Goal: Information Seeking & Learning: Learn about a topic

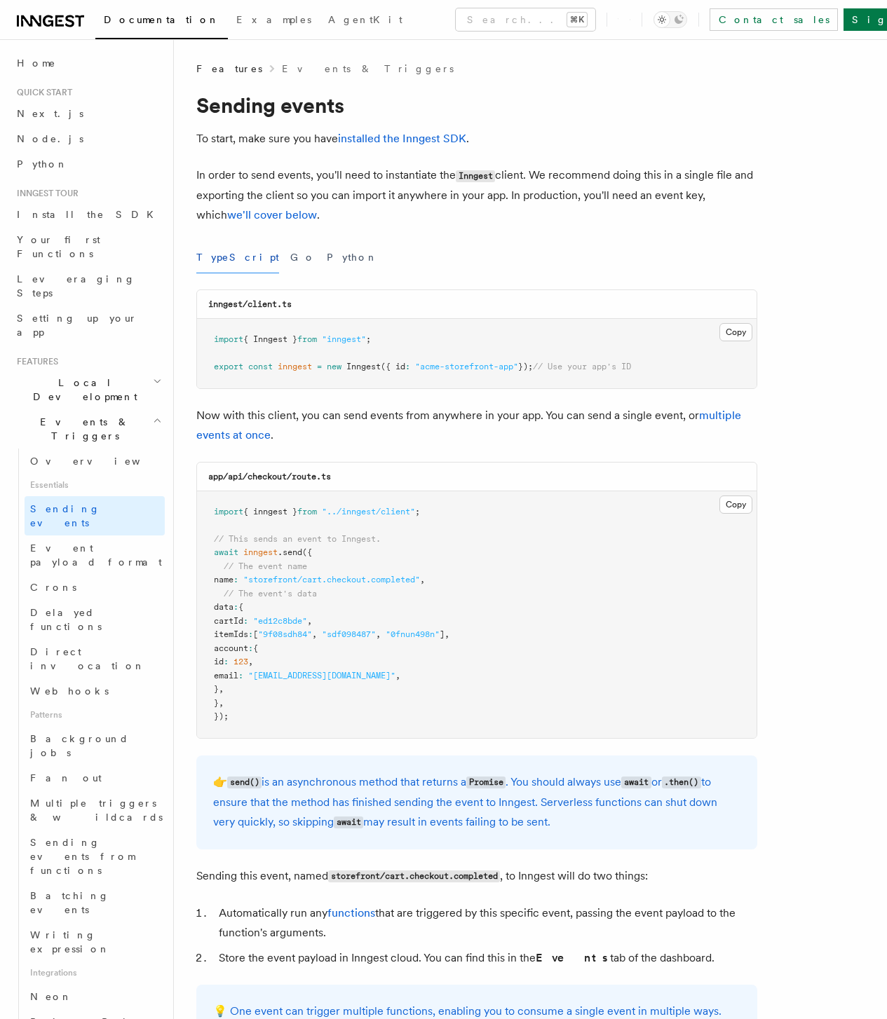
click at [0, 0] on span "Setting an Event Key" at bounding box center [0, 0] width 0 height 0
click at [0, 0] on span "Using Event IDs" at bounding box center [0, 0] width 0 height 0
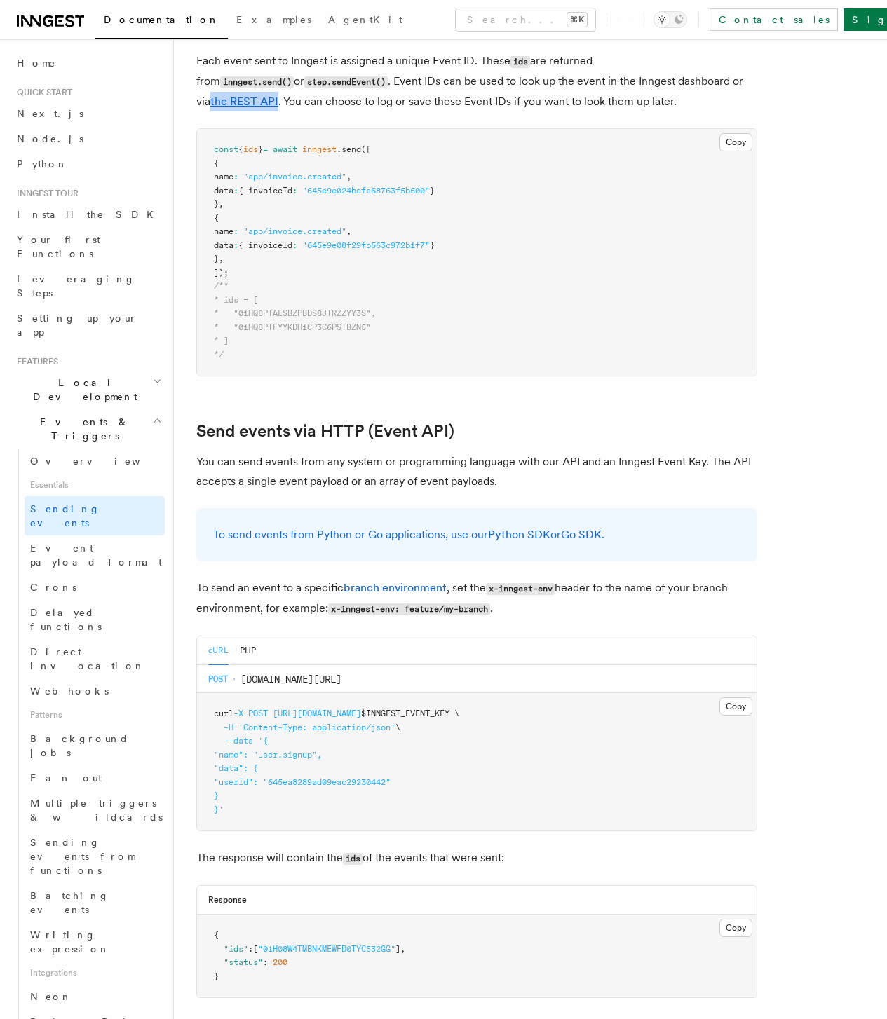
scroll to position [2726, 0]
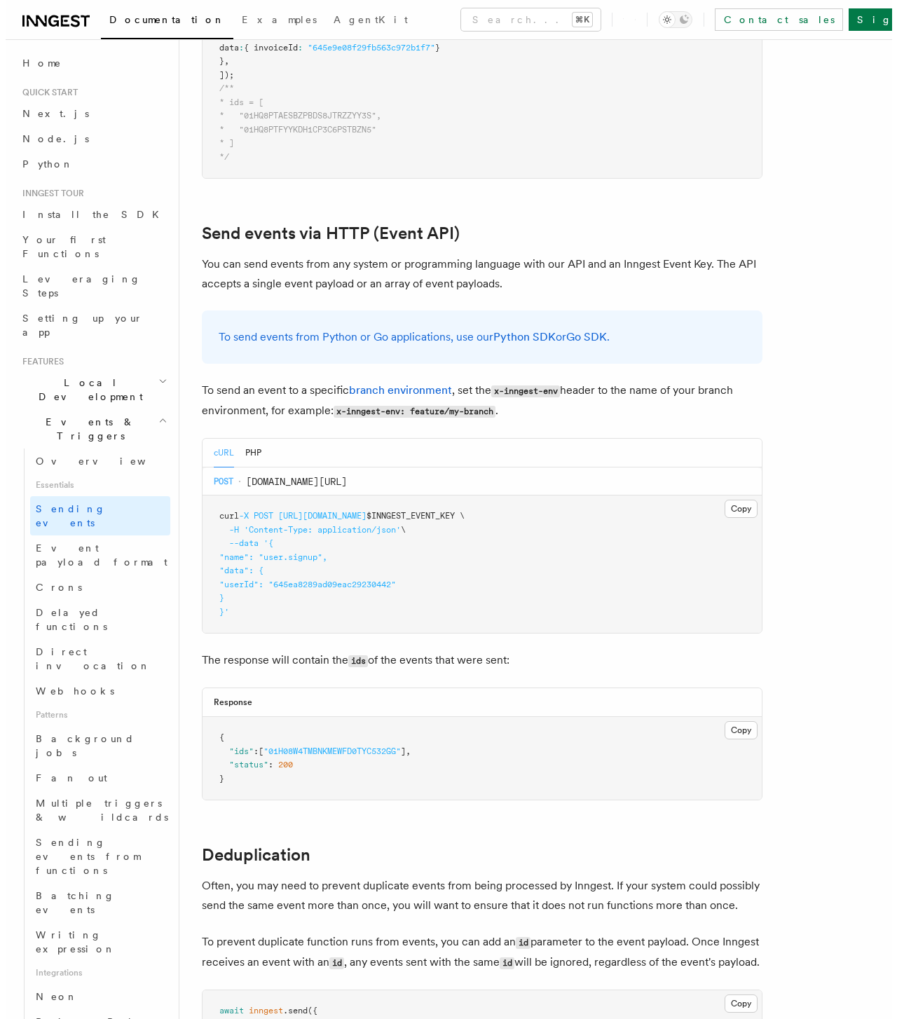
scroll to position [2545, 0]
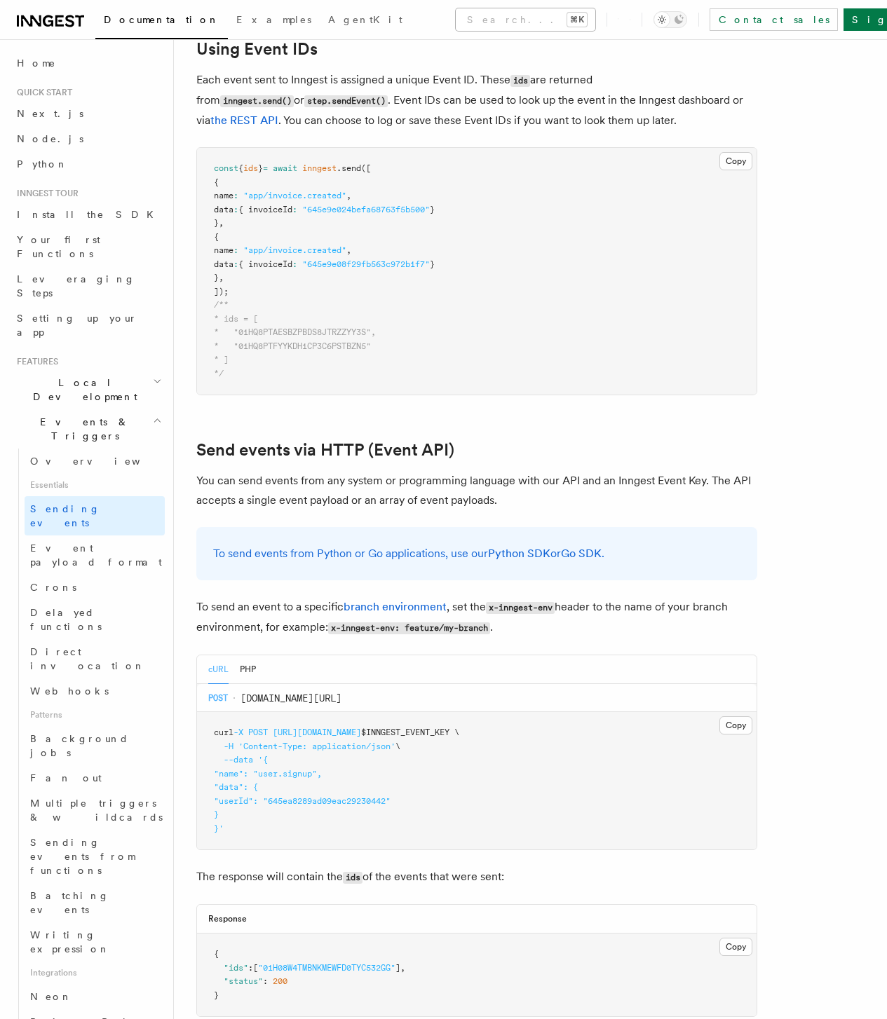
click at [456, 24] on button "Search... ⌘K" at bounding box center [525, 19] width 139 height 22
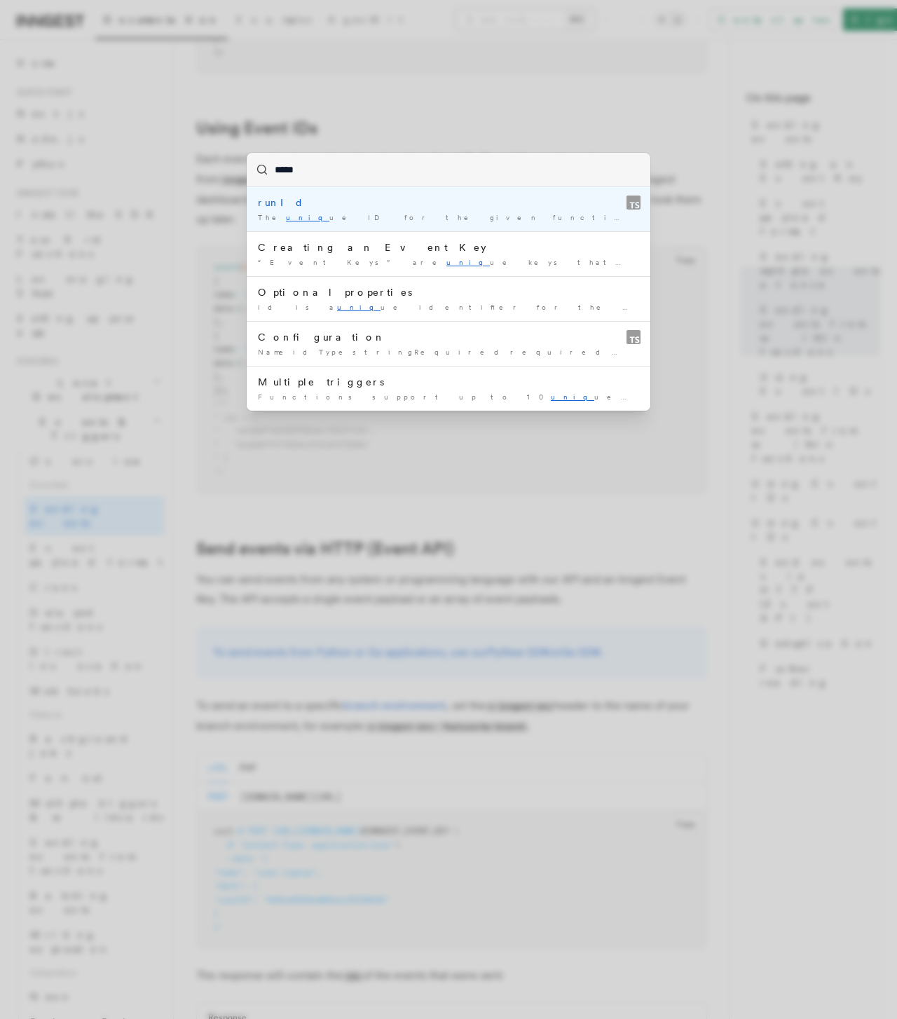
type input "******"
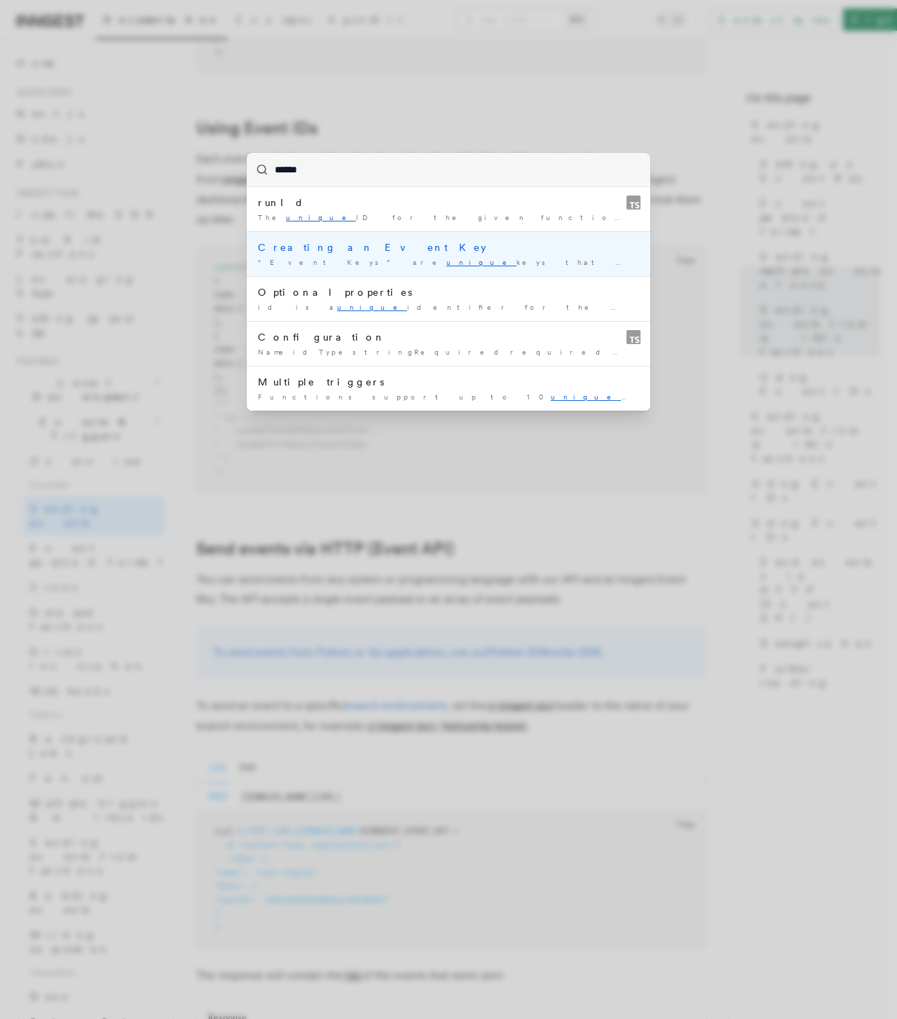
click at [395, 264] on div "“Event Keys” are unique keys that allow applications to …" at bounding box center [448, 262] width 381 height 11
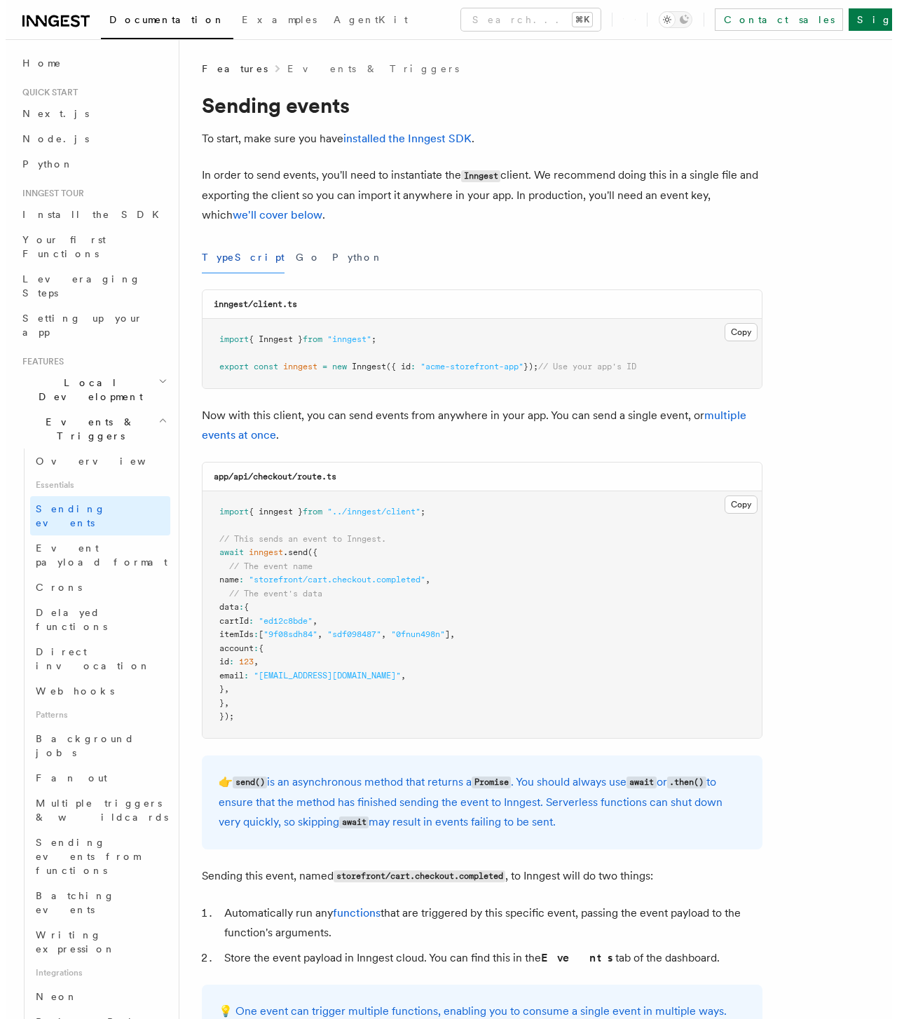
scroll to position [2537, 0]
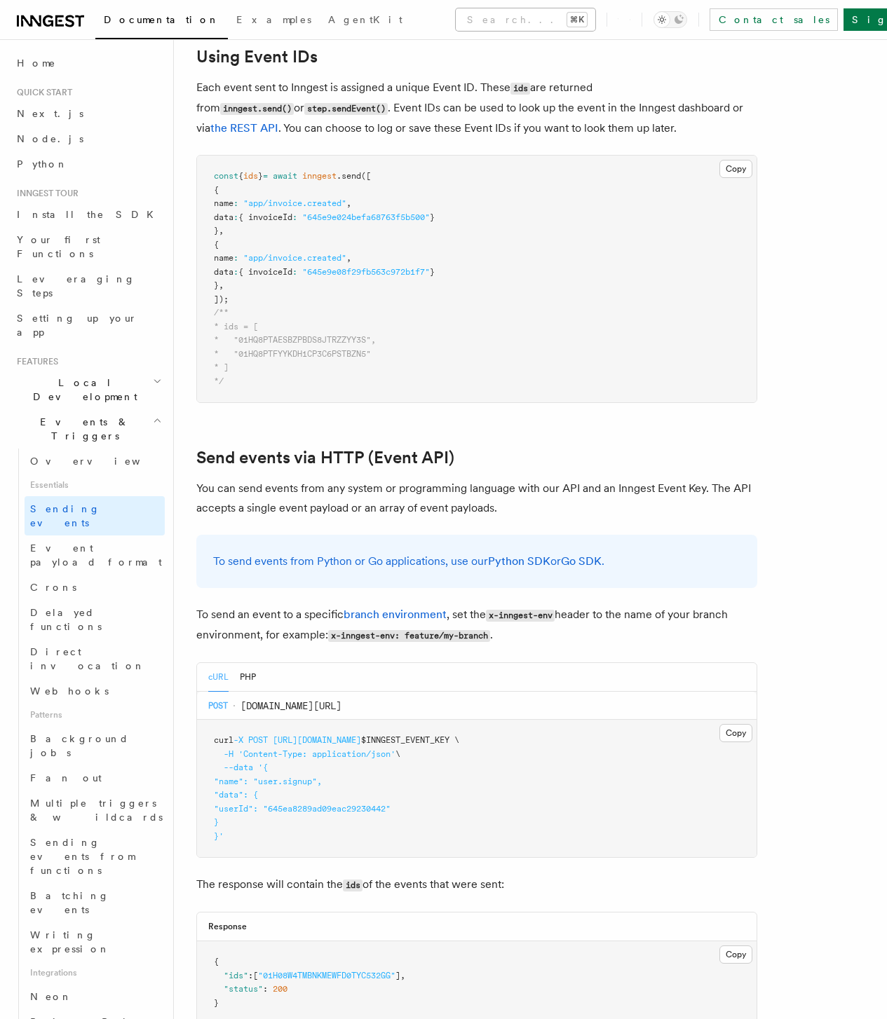
click at [456, 13] on button "Search... ⌘K" at bounding box center [525, 19] width 139 height 22
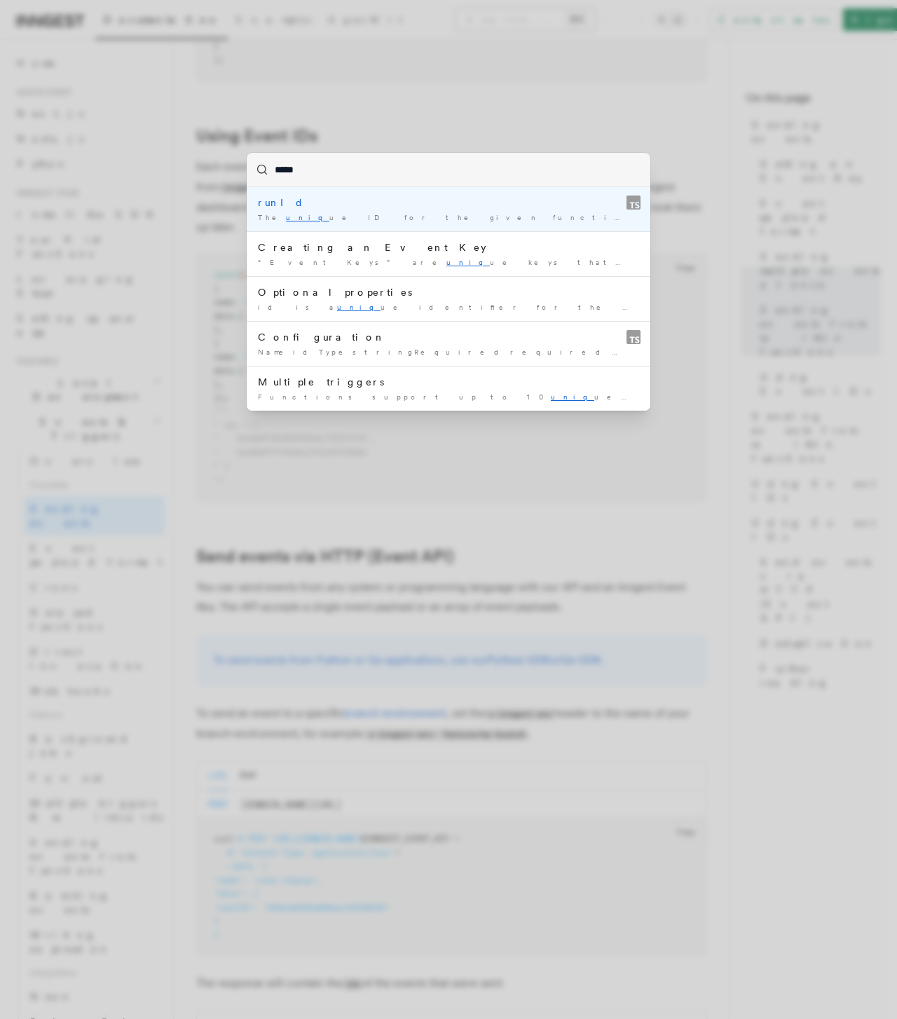
type input "******"
click at [428, 220] on div "The unique ID for the given function run. This can …" at bounding box center [448, 217] width 381 height 11
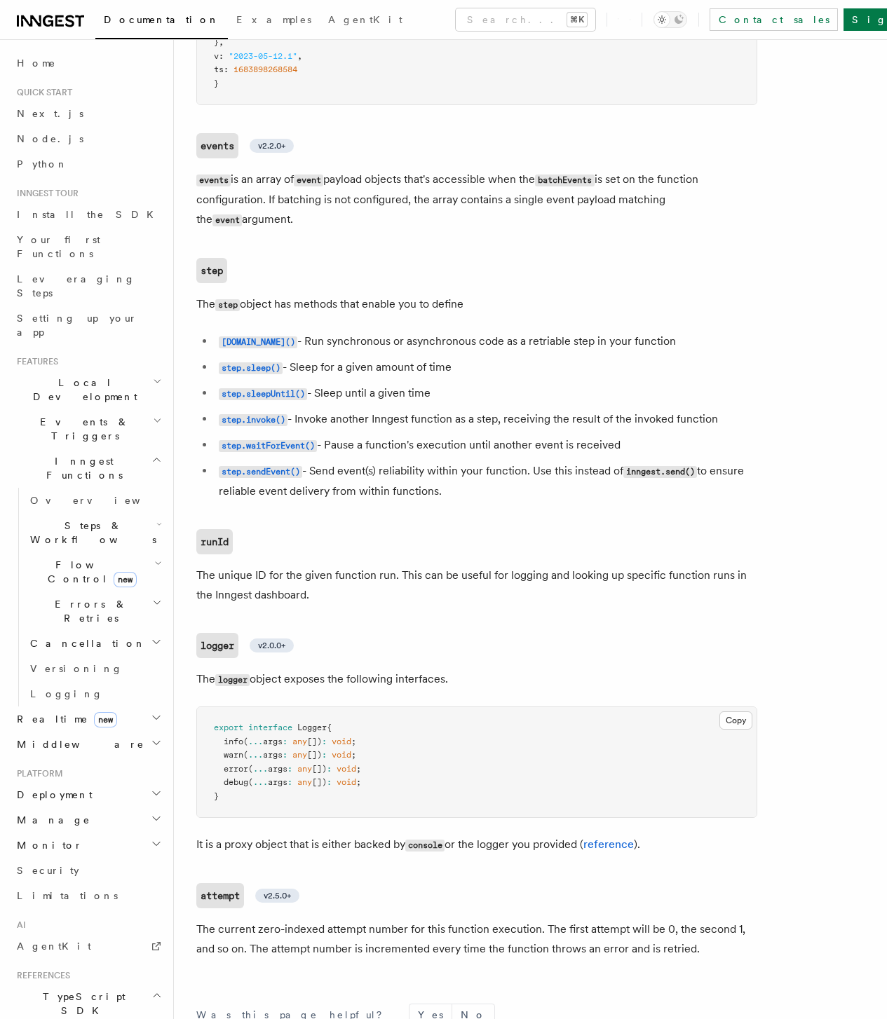
scroll to position [2908, 0]
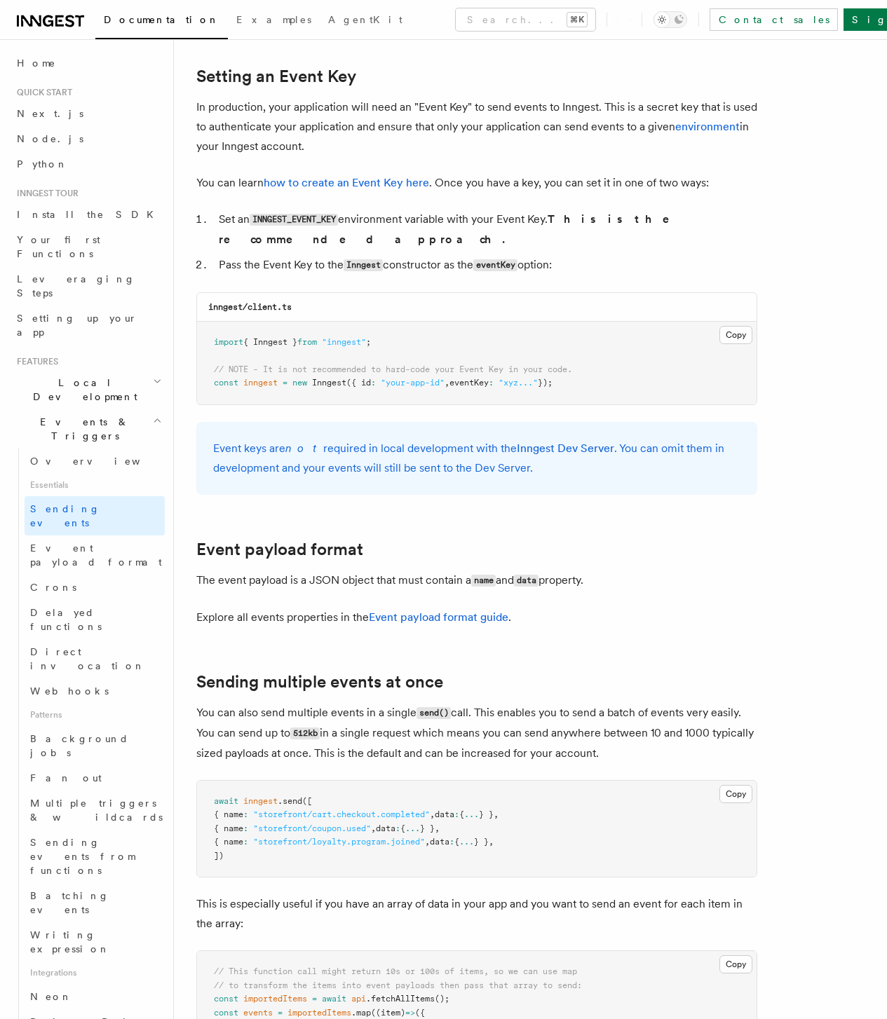
scroll to position [649, 0]
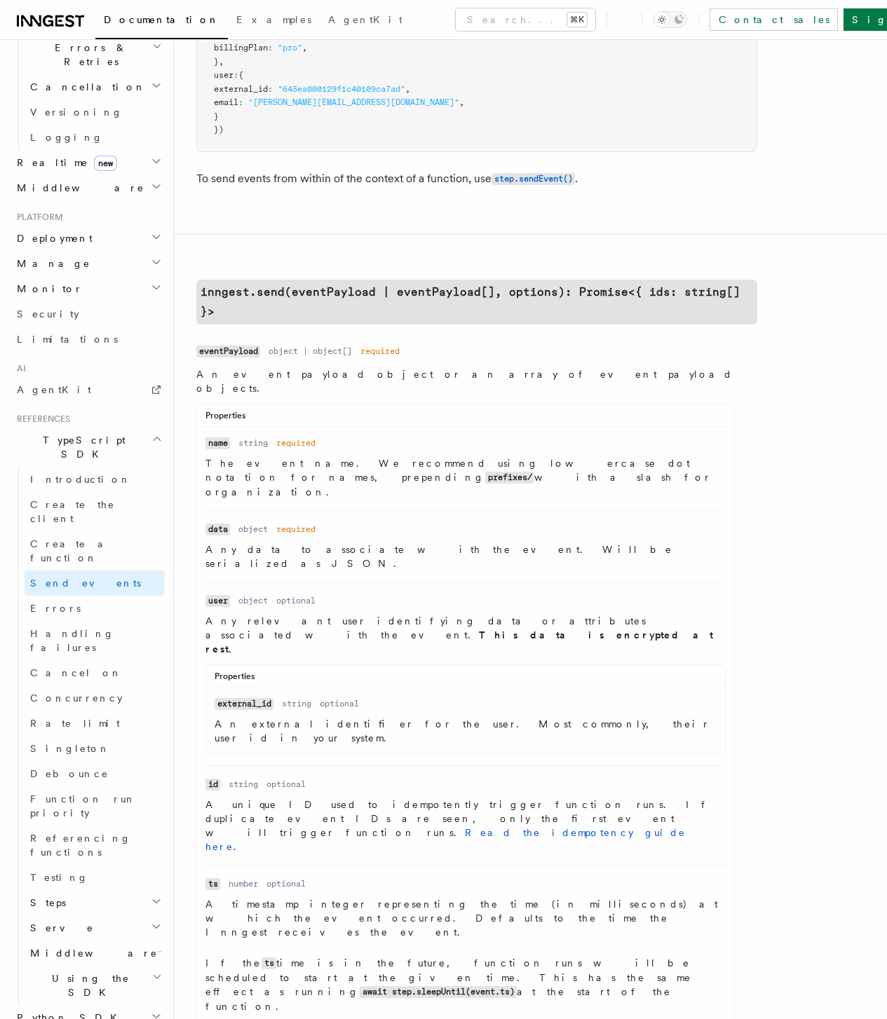
scroll to position [239, 0]
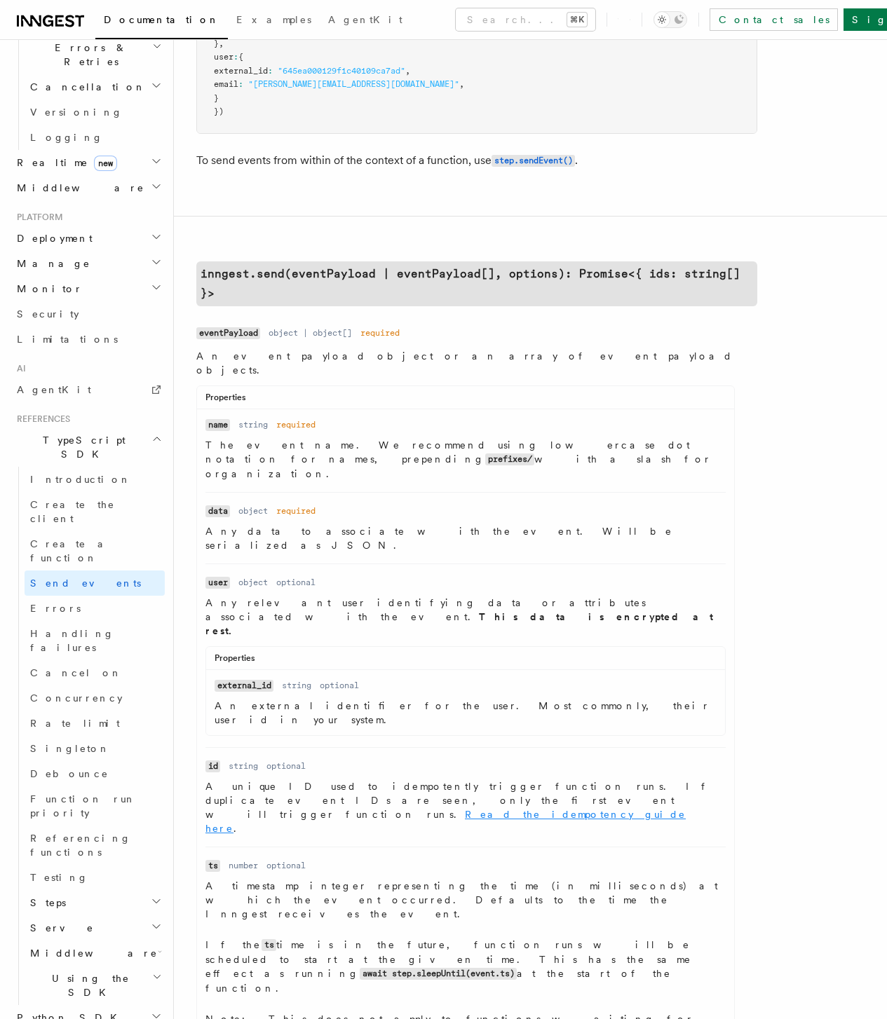
click at [369, 816] on link "Read the idempotency guide here" at bounding box center [445, 821] width 480 height 25
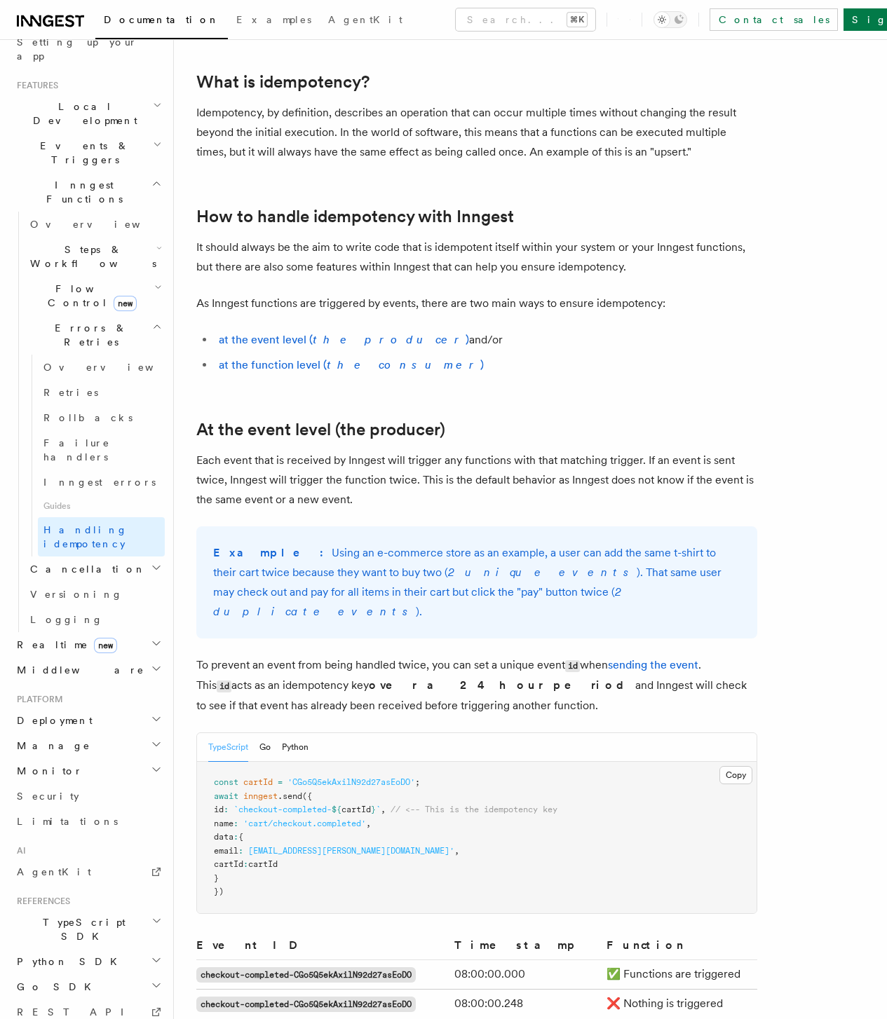
scroll to position [213, 0]
